Goal: Task Accomplishment & Management: Complete application form

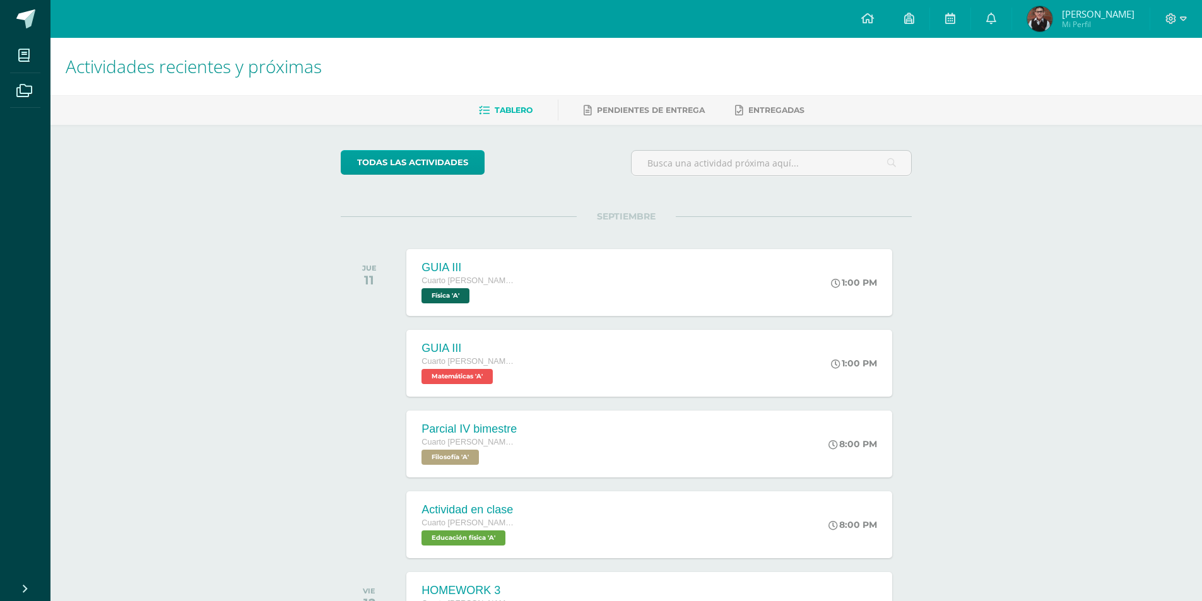
scroll to position [756, 0]
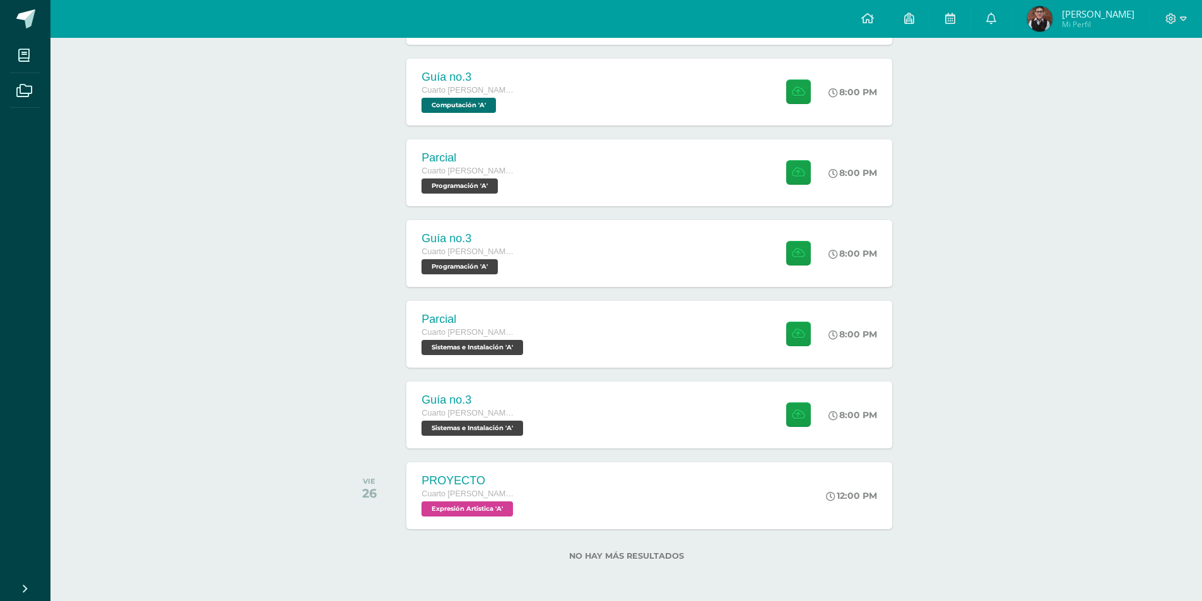
click at [530, 188] on div "Parcial Cuarto [PERSON_NAME]. CCLL en Computación Programación 'A' 8:00 PM Parc…" at bounding box center [648, 172] width 485 height 67
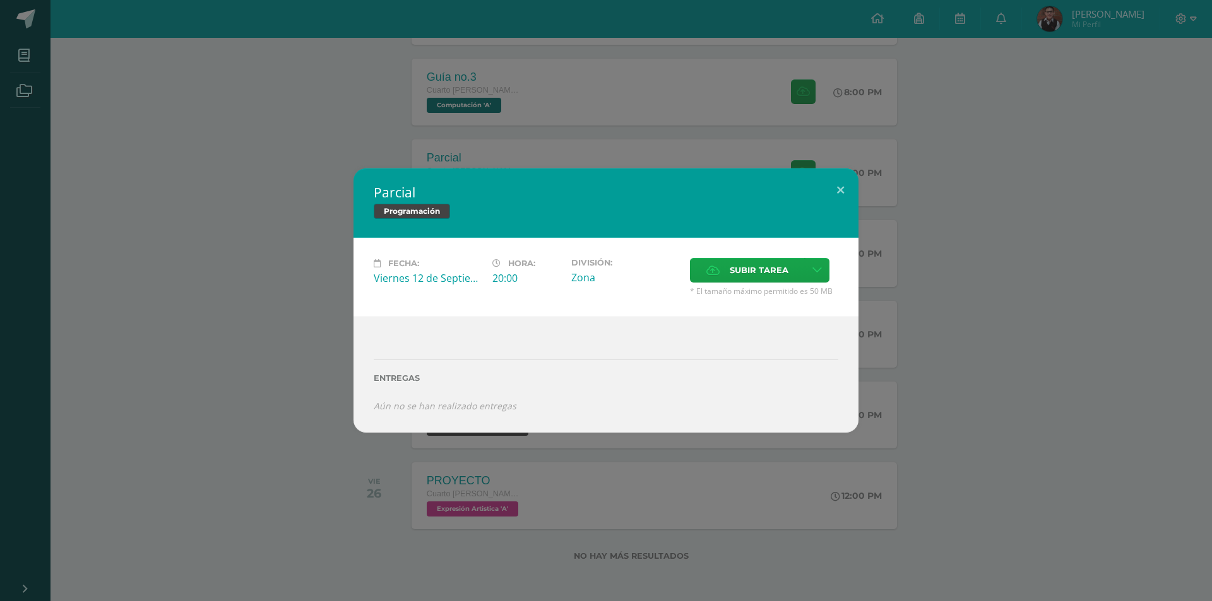
click at [252, 181] on div "Parcial Programación Fecha: [DATE] Hora: 20:00 División: Zona Cancelar" at bounding box center [605, 300] width 1201 height 264
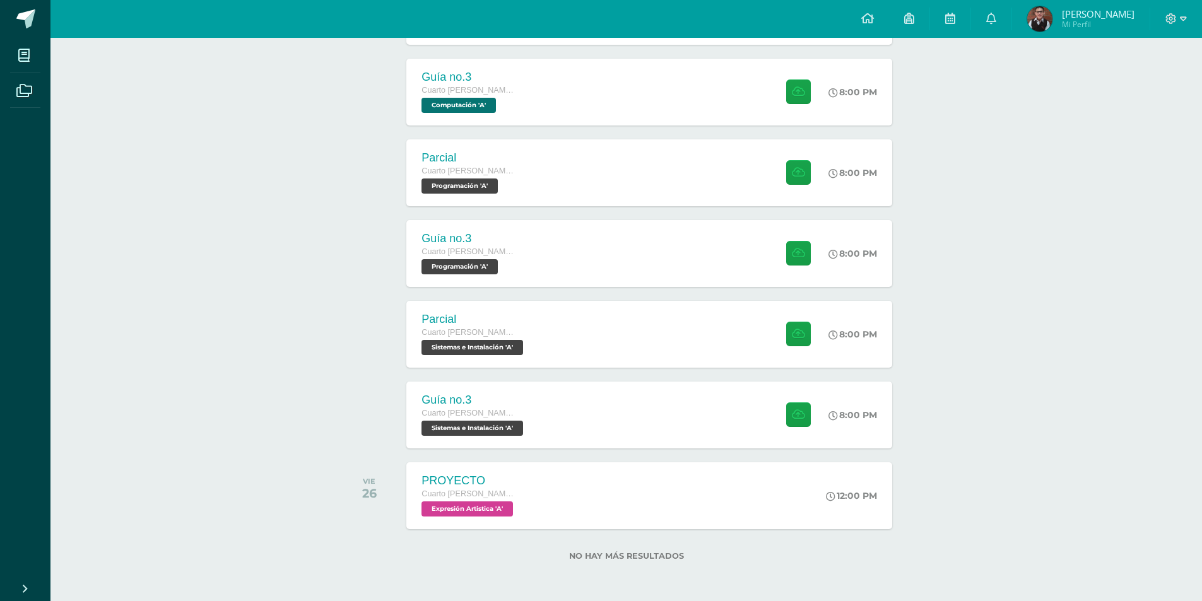
click at [678, 182] on div "Parcial Cuarto [PERSON_NAME]. CCLL en Computación Programación 'A' 8:00 PM Parc…" at bounding box center [648, 172] width 485 height 67
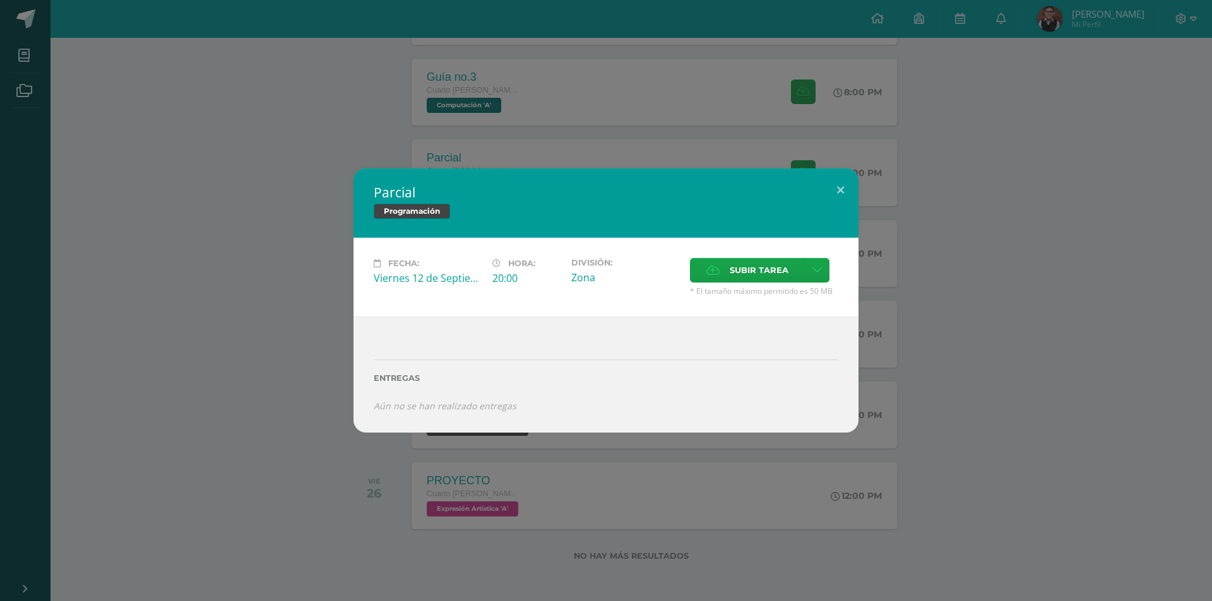
click at [126, 294] on div "Parcial Programación Fecha: [DATE] Hora: 20:00 División: Zona Cancelar" at bounding box center [605, 300] width 1201 height 264
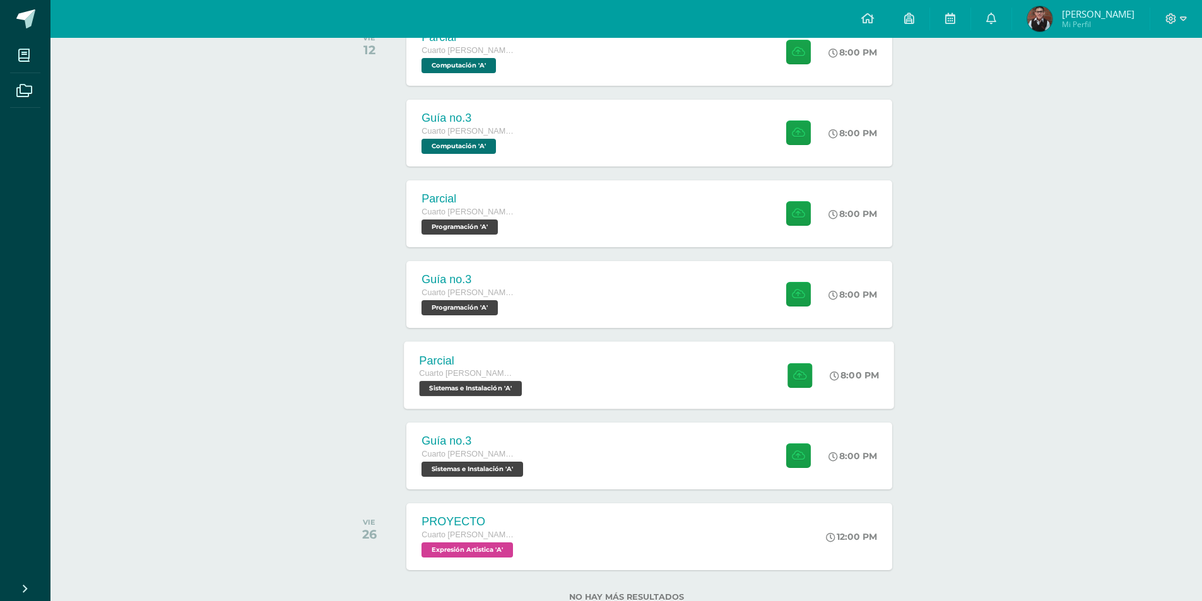
scroll to position [567, 0]
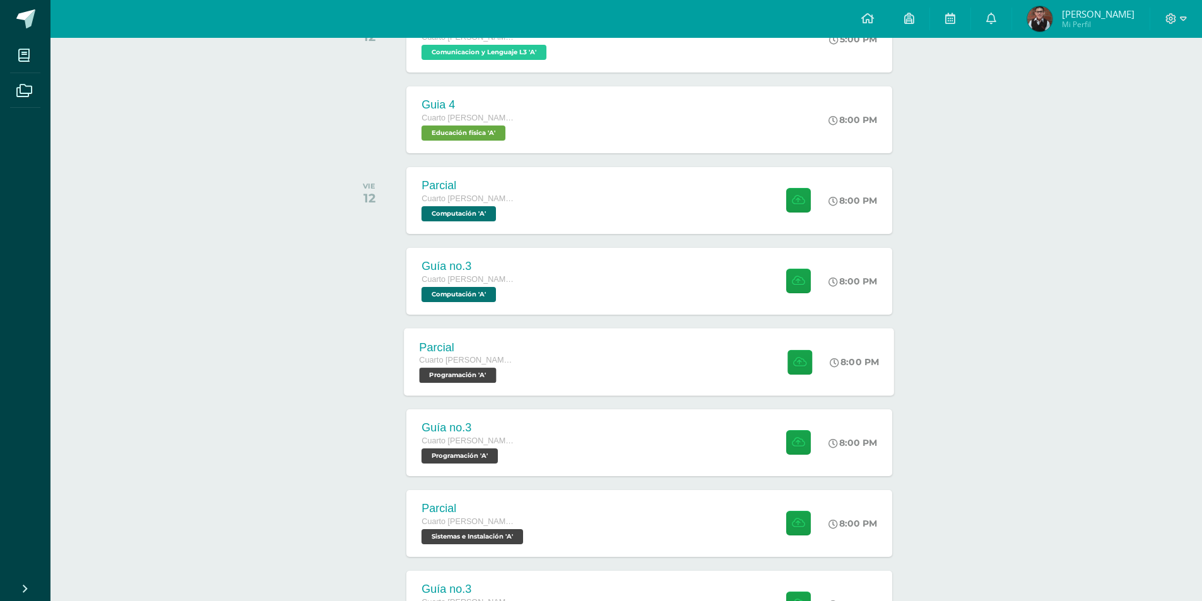
click at [538, 350] on div "Parcial Cuarto [PERSON_NAME]. CCLL en Computación Programación 'A' 8:00 PM Parc…" at bounding box center [649, 362] width 490 height 68
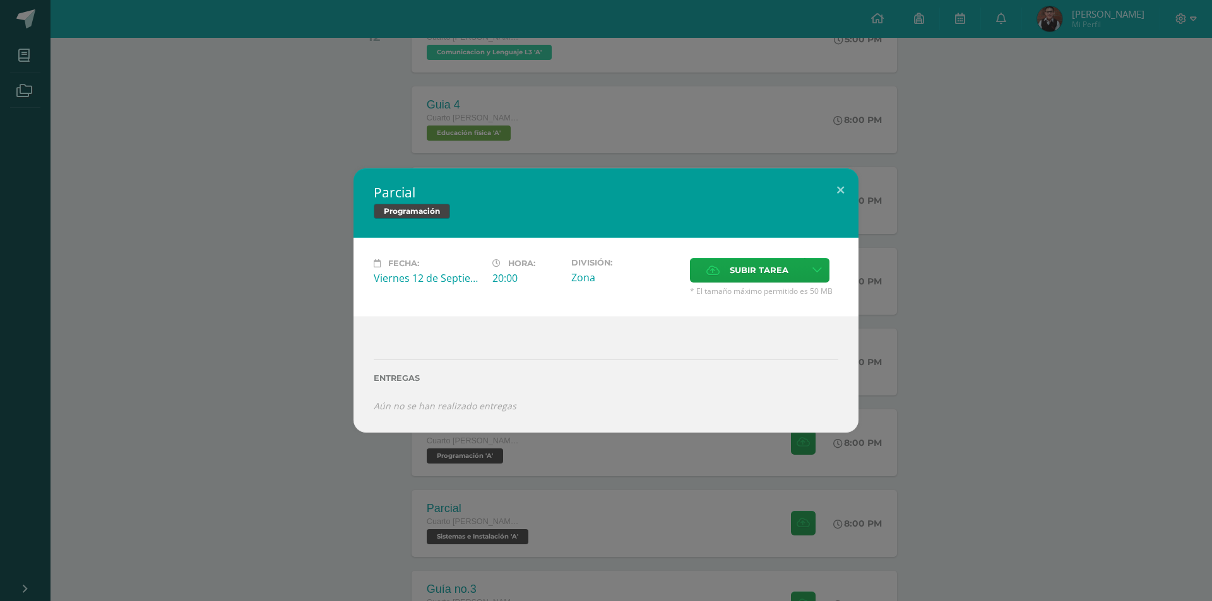
drag, startPoint x: 274, startPoint y: 276, endPoint x: 329, endPoint y: 254, distance: 58.8
click at [274, 276] on div "Parcial Programación Fecha: [DATE] Hora: 20:00 División: Zona Cancelar" at bounding box center [605, 300] width 1201 height 264
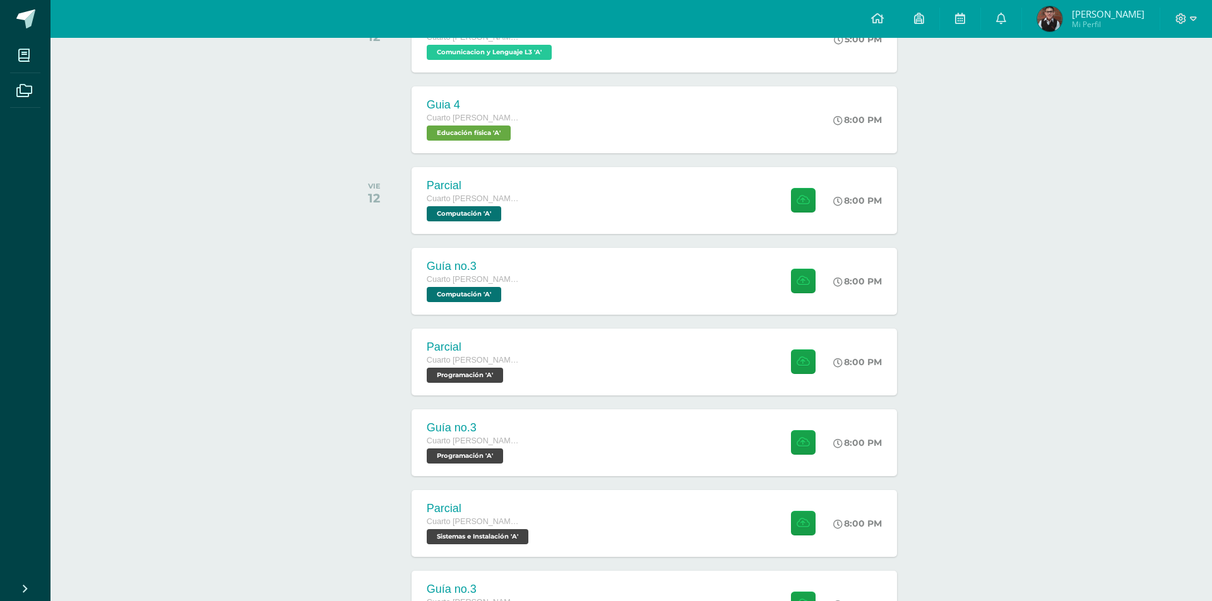
click at [521, 203] on h2 "Parcial" at bounding box center [606, 204] width 418 height 16
click at [521, 203] on div "Parcial Cuarto [PERSON_NAME]. CCLL en Computación Computación 'A'" at bounding box center [468, 200] width 125 height 67
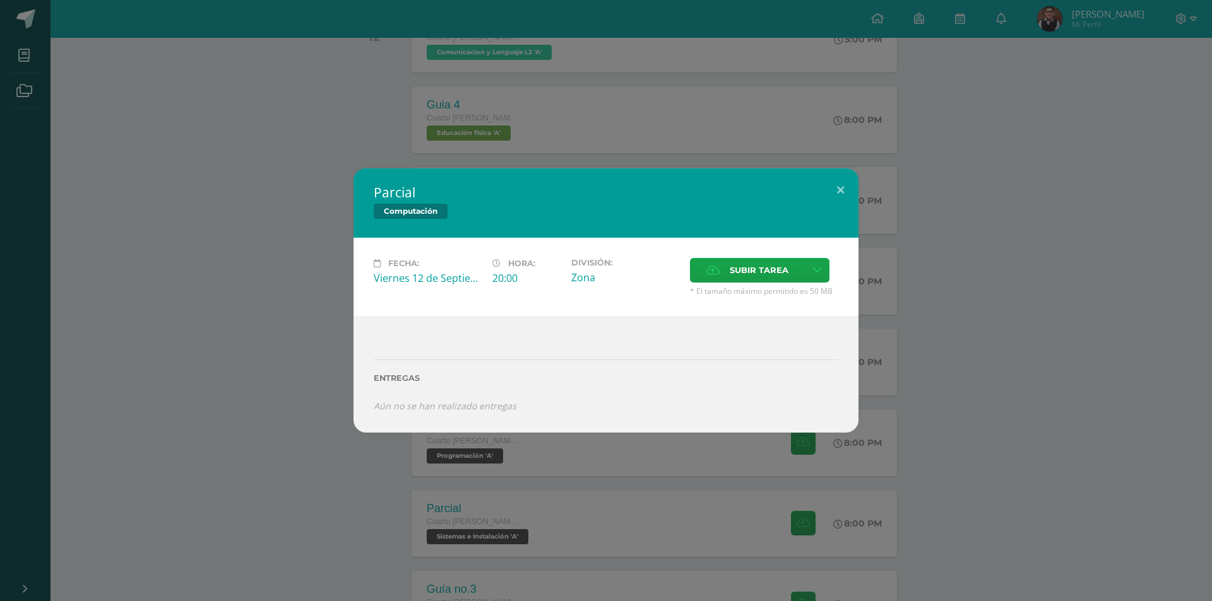
drag, startPoint x: 208, startPoint y: 367, endPoint x: 239, endPoint y: 357, distance: 33.3
click at [210, 363] on div "Parcial Computación Fecha: [DATE] Hora: 20:00 División: Zona Cancelar" at bounding box center [605, 300] width 1201 height 264
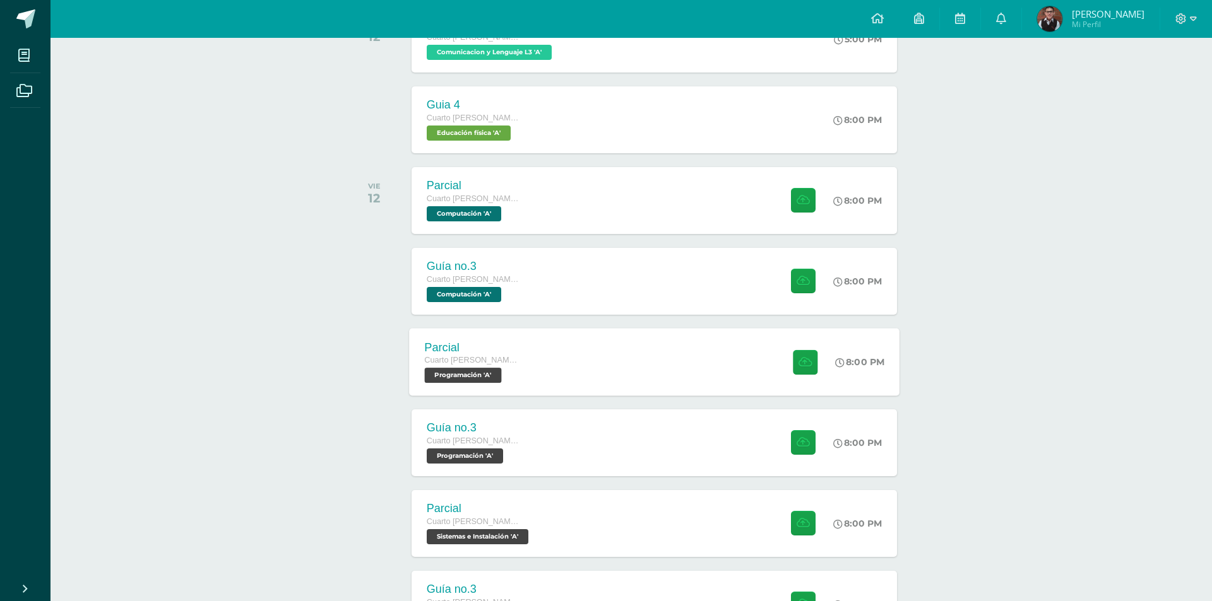
click at [454, 373] on span "Programación 'A'" at bounding box center [462, 375] width 77 height 15
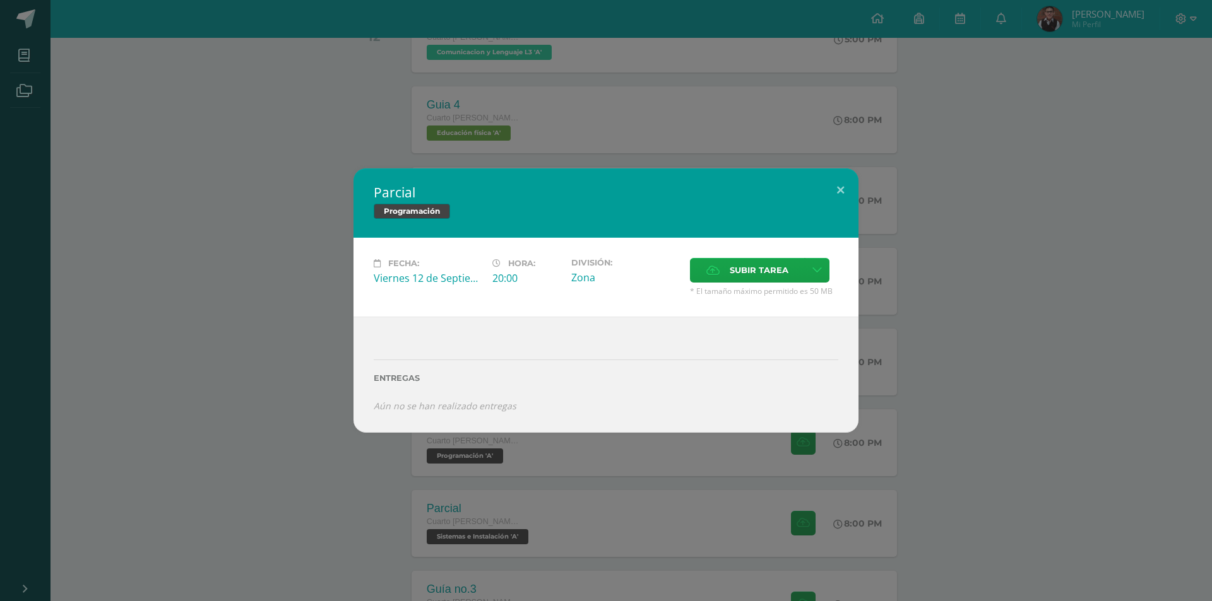
drag, startPoint x: 265, startPoint y: 348, endPoint x: 281, endPoint y: 358, distance: 18.7
click at [267, 348] on div "Parcial Programación Fecha: [DATE] Hora: 20:00 División: Zona Cancelar" at bounding box center [605, 300] width 1201 height 264
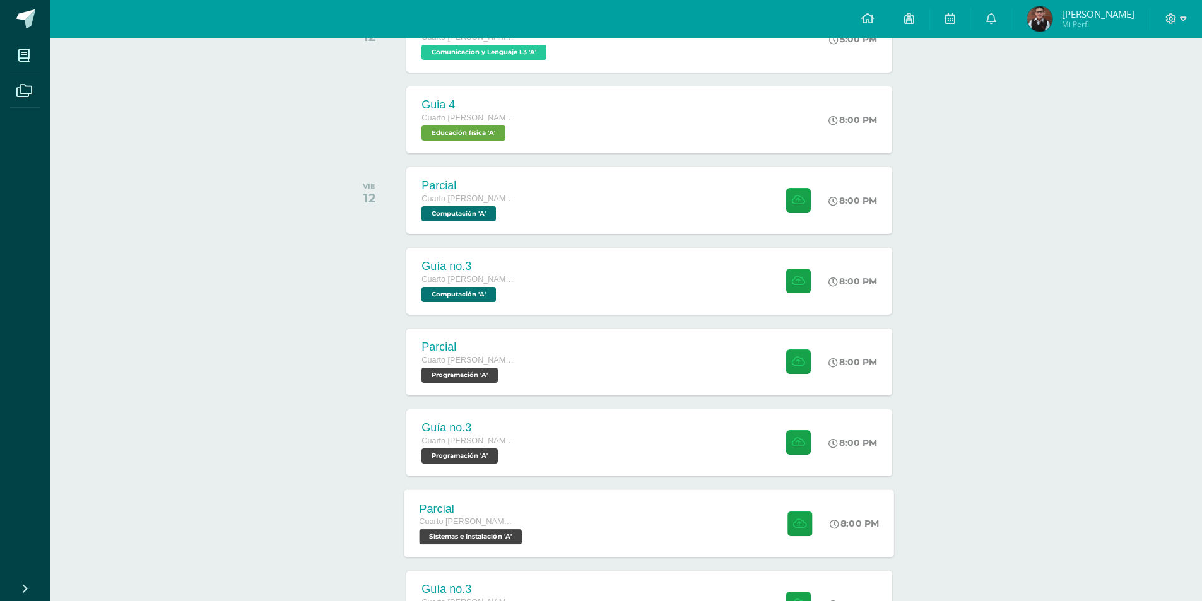
click at [526, 505] on div "Parcial" at bounding box center [473, 508] width 106 height 13
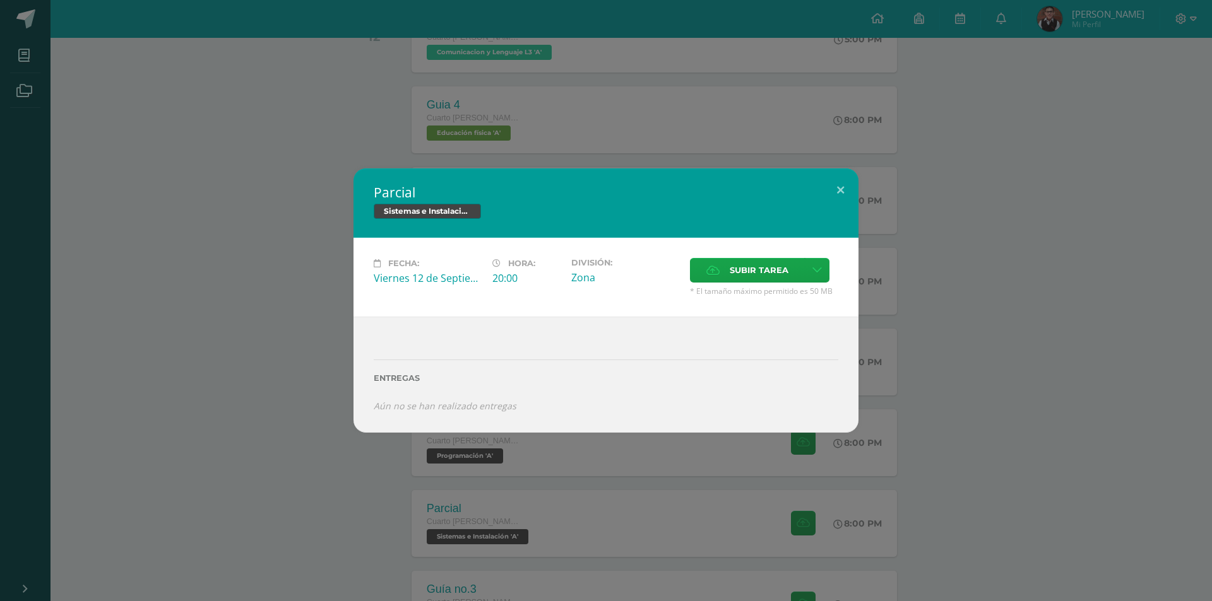
click at [285, 450] on div "Parcial Sistemas e Instalación Fecha: [DATE] Hora: 20:00 División: Zona" at bounding box center [606, 300] width 1212 height 601
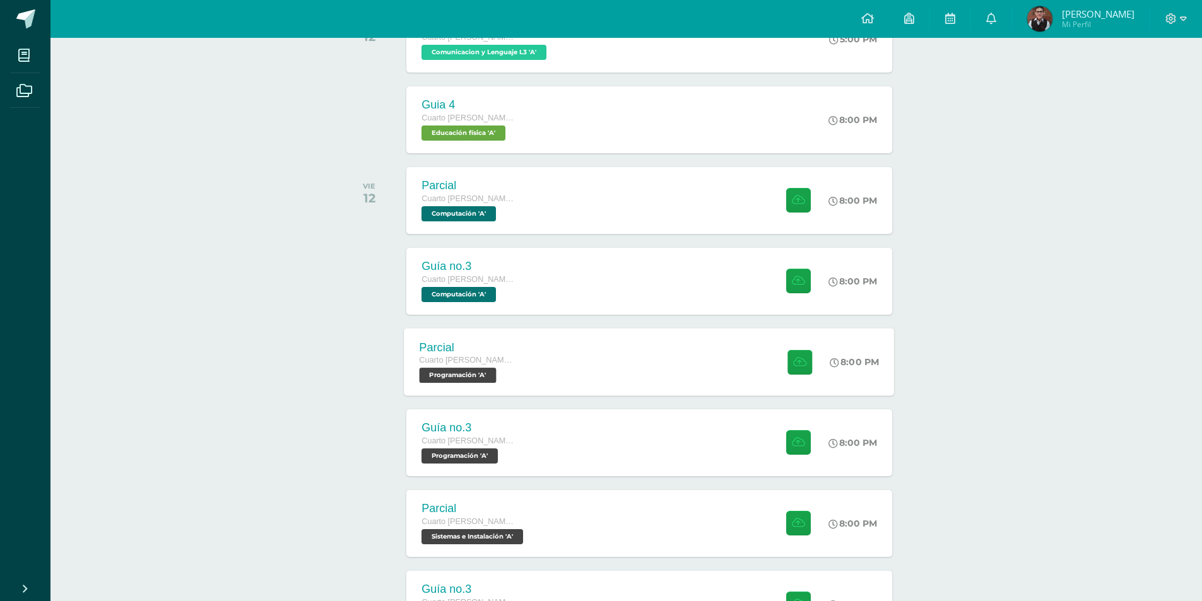
click at [492, 369] on span "Programación 'A'" at bounding box center [458, 375] width 77 height 15
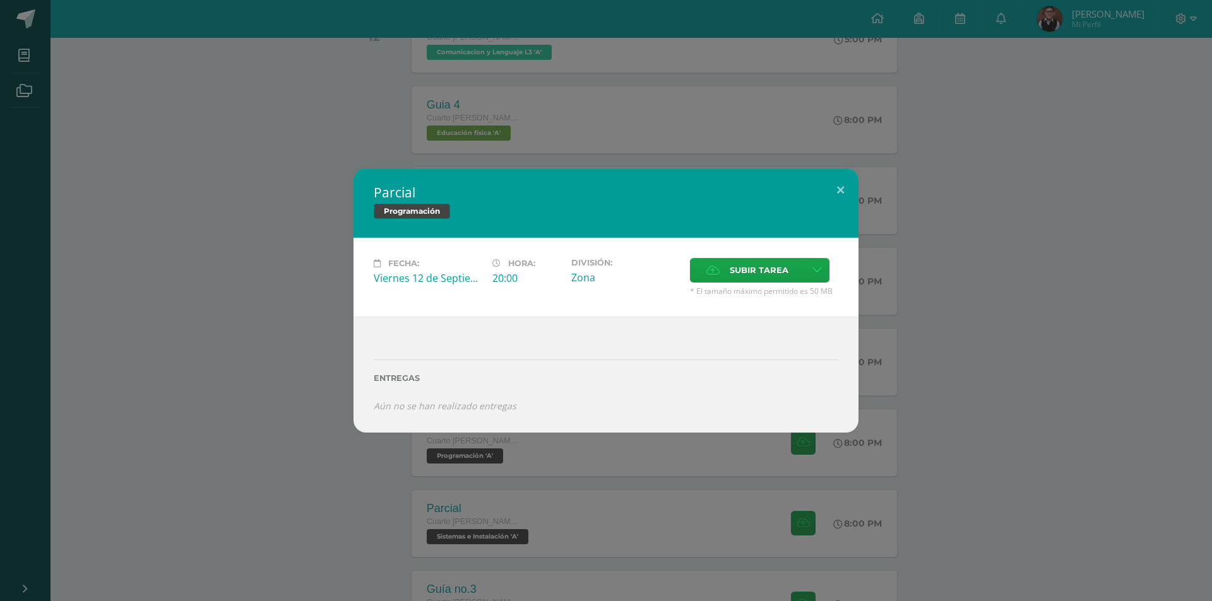
click at [169, 358] on div "Parcial Programación Fecha: [DATE] Hora: 20:00 División: Zona Cancelar" at bounding box center [605, 300] width 1201 height 264
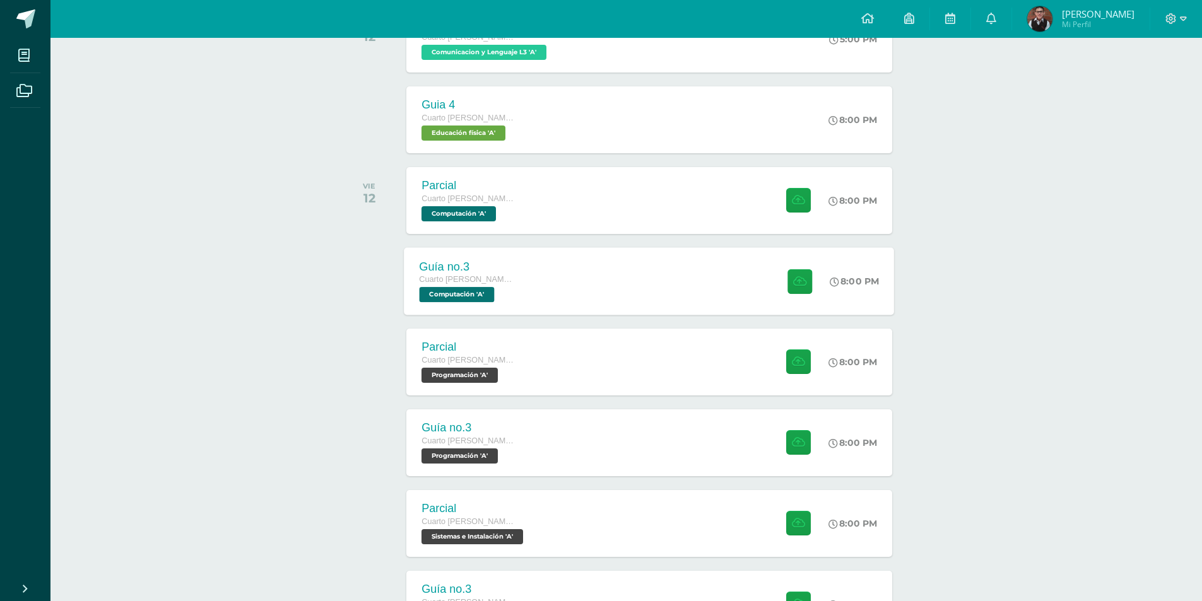
click at [512, 280] on span "Cuarto [PERSON_NAME]. CCLL en Computación" at bounding box center [468, 279] width 96 height 9
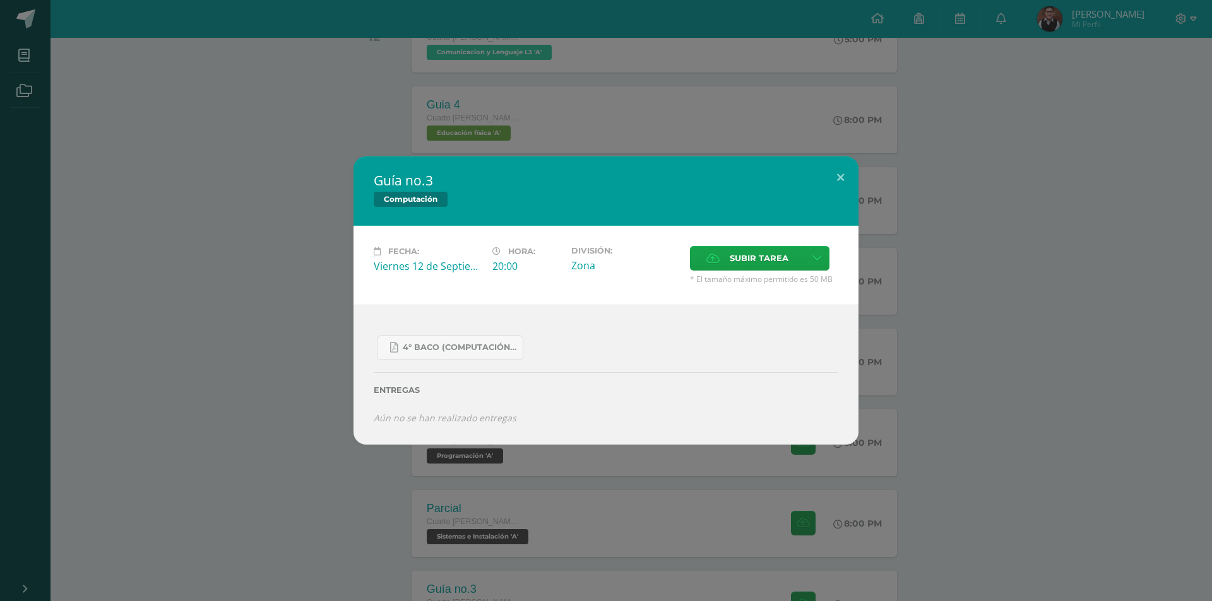
drag, startPoint x: 81, startPoint y: 301, endPoint x: 93, endPoint y: 300, distance: 12.0
click at [80, 300] on div "Guía no.3 Computación Fecha: [DATE] Hora: 20:00 División: Zona Aceptar" at bounding box center [605, 300] width 1201 height 288
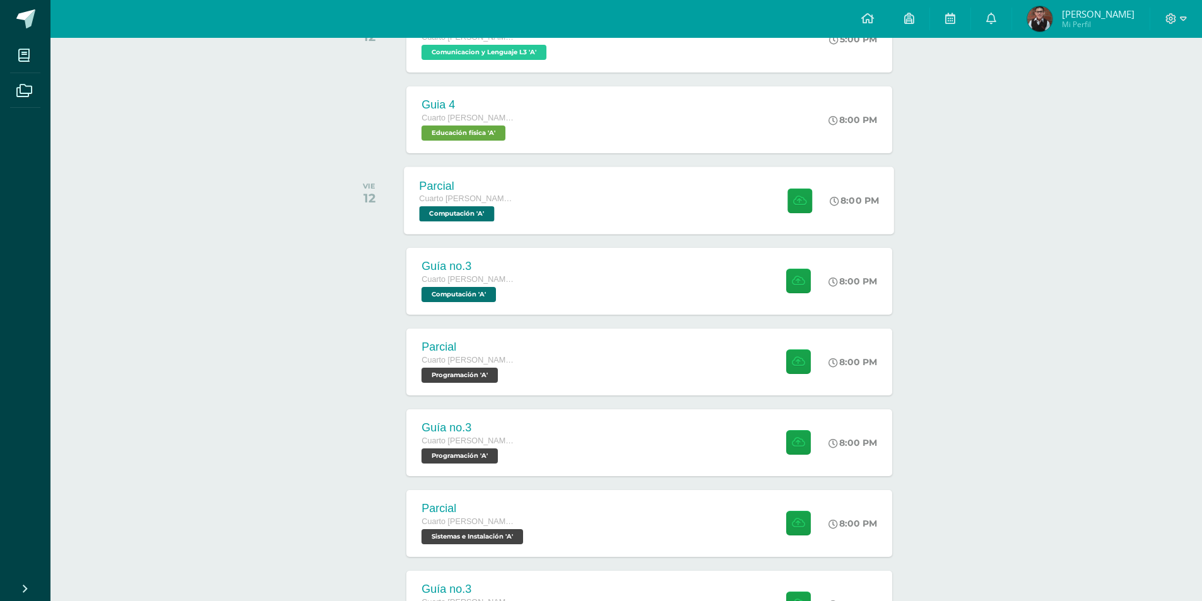
click at [548, 201] on div "Parcial Cuarto [PERSON_NAME]. CCLL en Computación Computación 'A' 8:00 PM Parci…" at bounding box center [649, 201] width 490 height 68
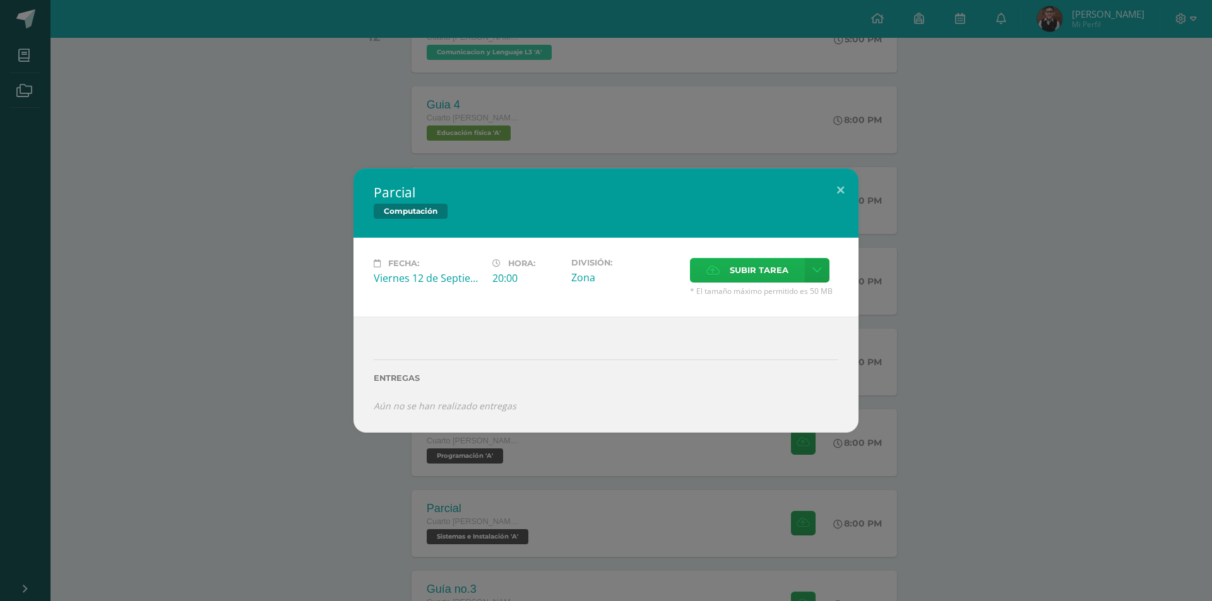
click at [726, 266] on label "Subir tarea" at bounding box center [747, 270] width 115 height 25
click at [0, 0] on input "Subir tarea" at bounding box center [0, 0] width 0 height 0
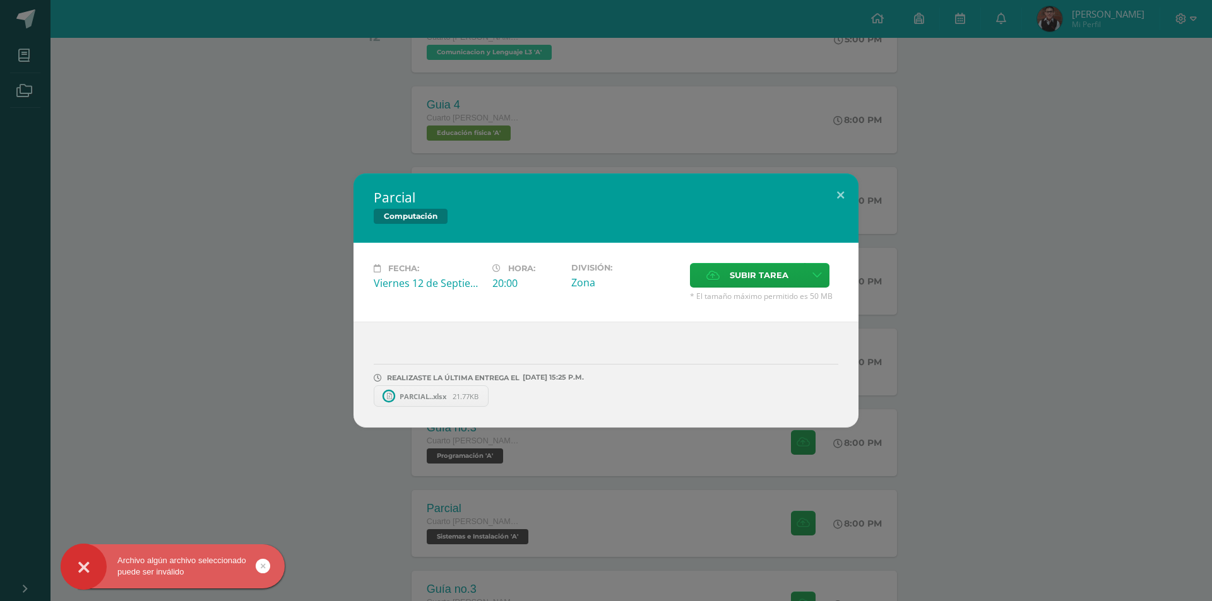
click at [416, 403] on link "PARCIAL..xlsx 21.77KB" at bounding box center [431, 396] width 115 height 21
click at [1074, 173] on div "Parcial Computación Fecha: [DATE] Hora: 20:00 División: Zona Cancelar" at bounding box center [606, 300] width 1212 height 601
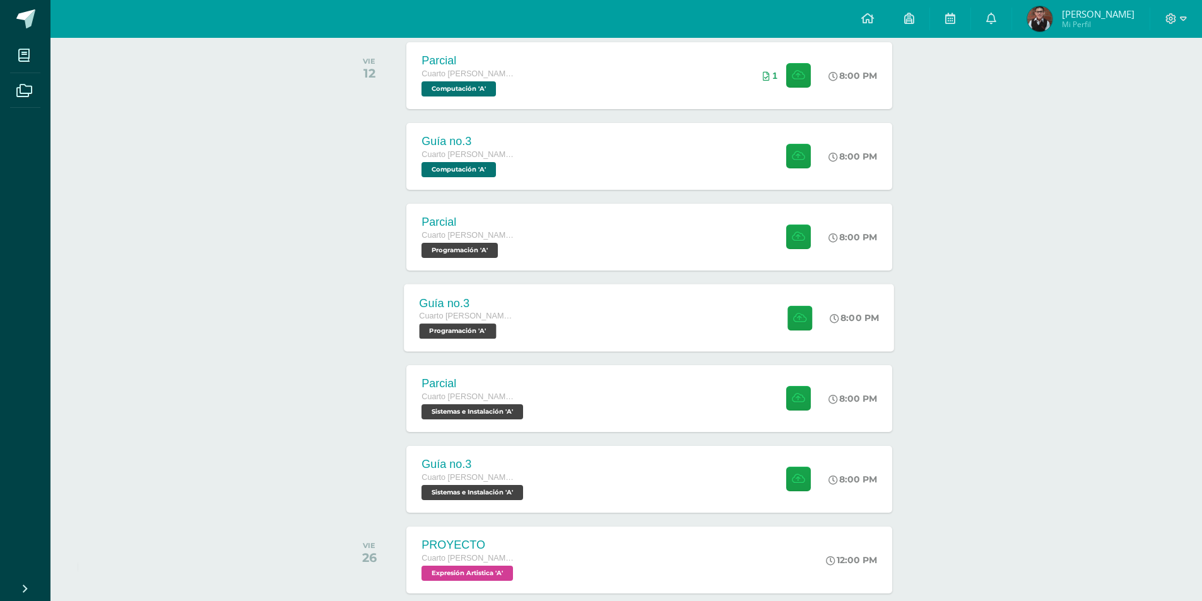
scroll to position [693, 0]
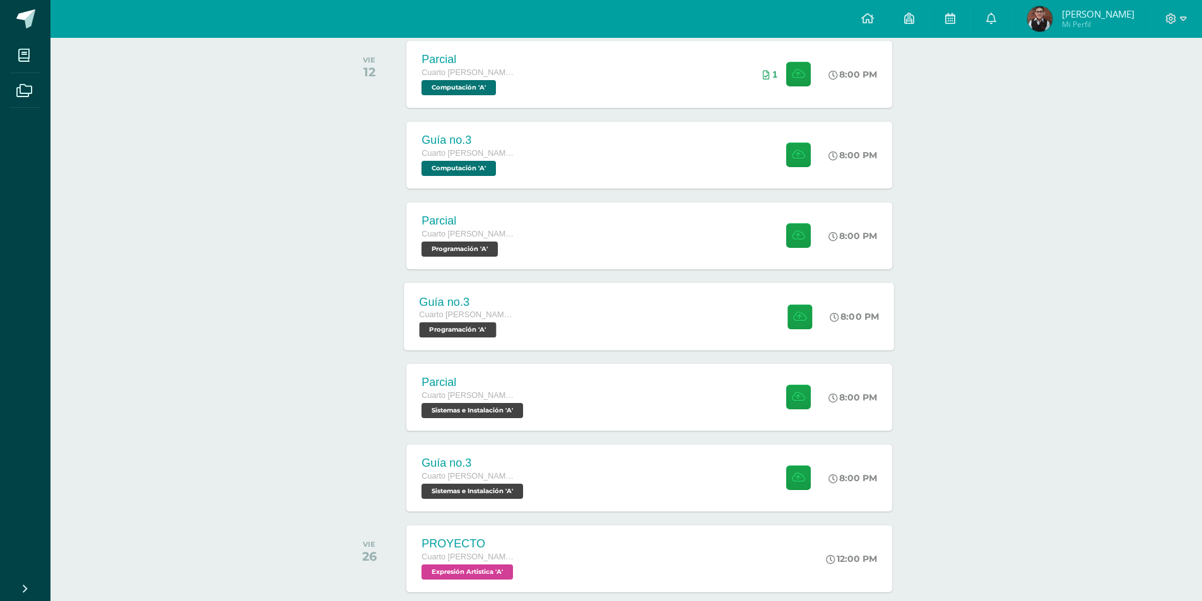
click at [629, 320] on div "Guía no.3 Cuarto [PERSON_NAME]. CCLL en Computación Programación 'A' 8:00 PM Gu…" at bounding box center [649, 317] width 490 height 68
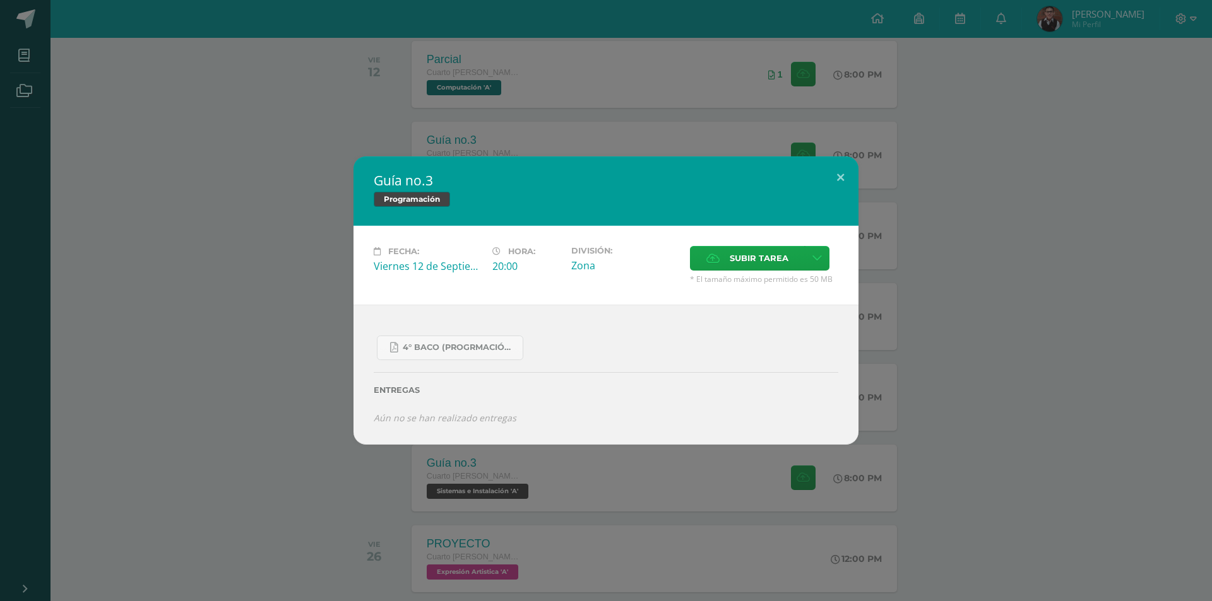
click at [1040, 279] on div "Guía no.3 Programación Fecha: [DATE] Hora: 20:00 División: Zona" at bounding box center [605, 300] width 1201 height 288
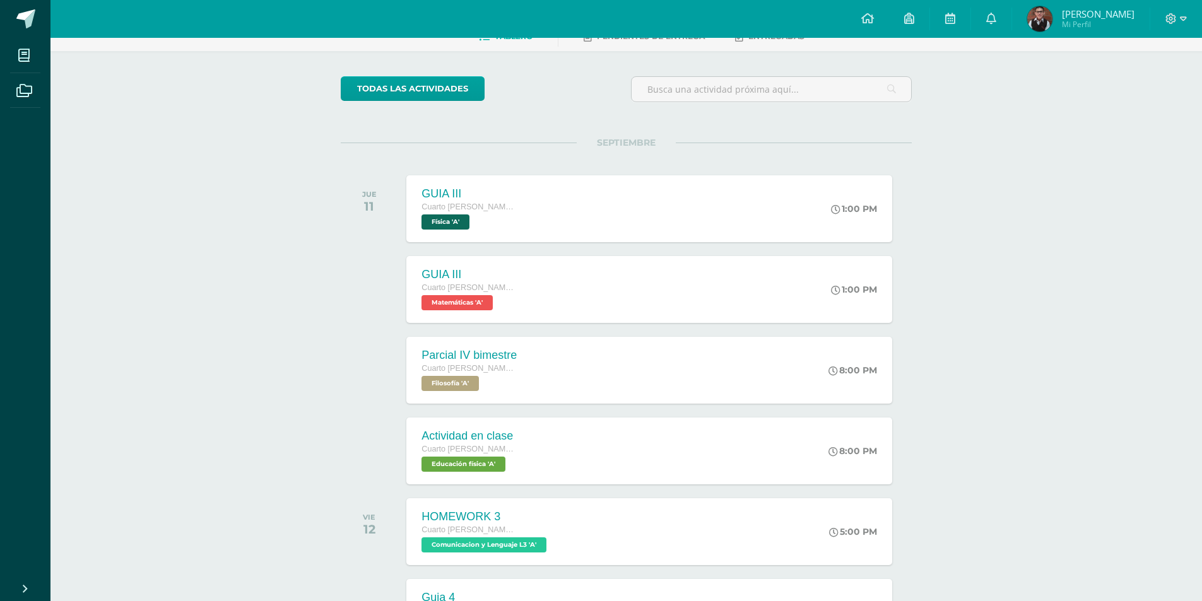
scroll to position [0, 0]
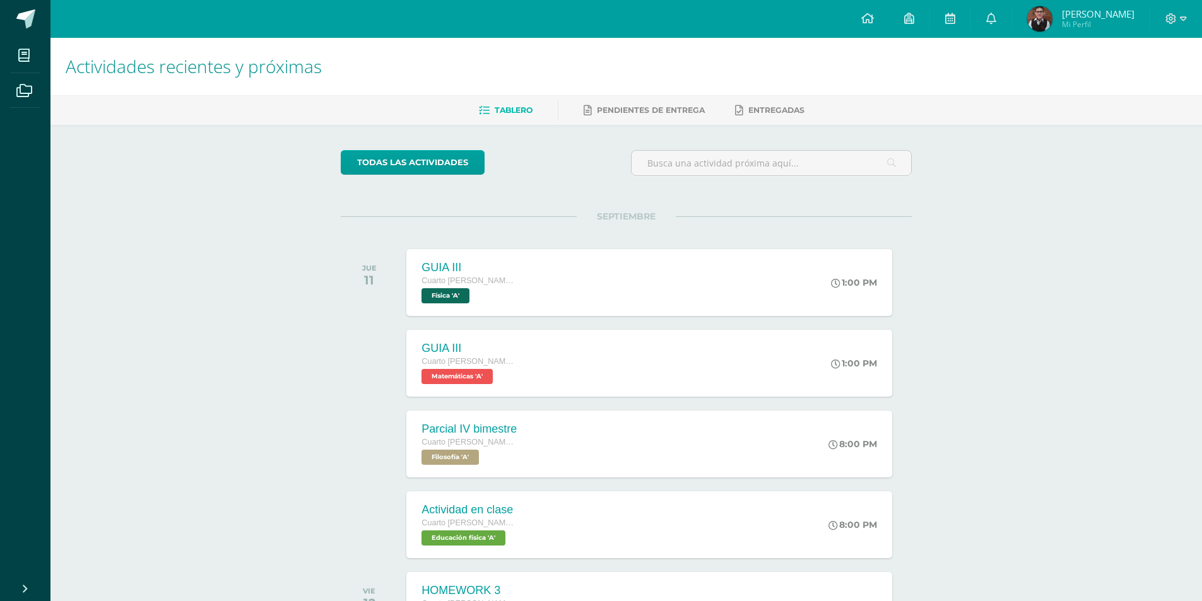
click at [503, 295] on div "Cuarto [PERSON_NAME]. CCLL en Computación Física 'A'" at bounding box center [468, 288] width 96 height 29
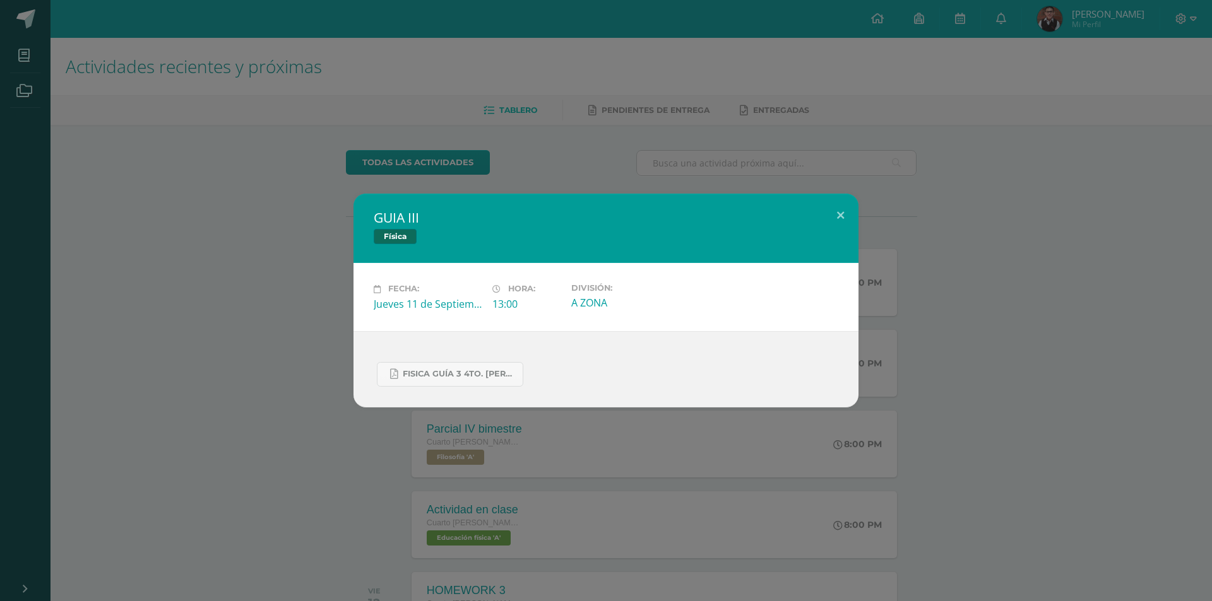
drag, startPoint x: 604, startPoint y: 58, endPoint x: 654, endPoint y: 13, distance: 67.4
click at [614, 50] on div "GUIA III Física Fecha: [DATE] Hora: 13:00 División: A ZONA" at bounding box center [606, 300] width 1212 height 601
